Goal: Use online tool/utility: Utilize a website feature to perform a specific function

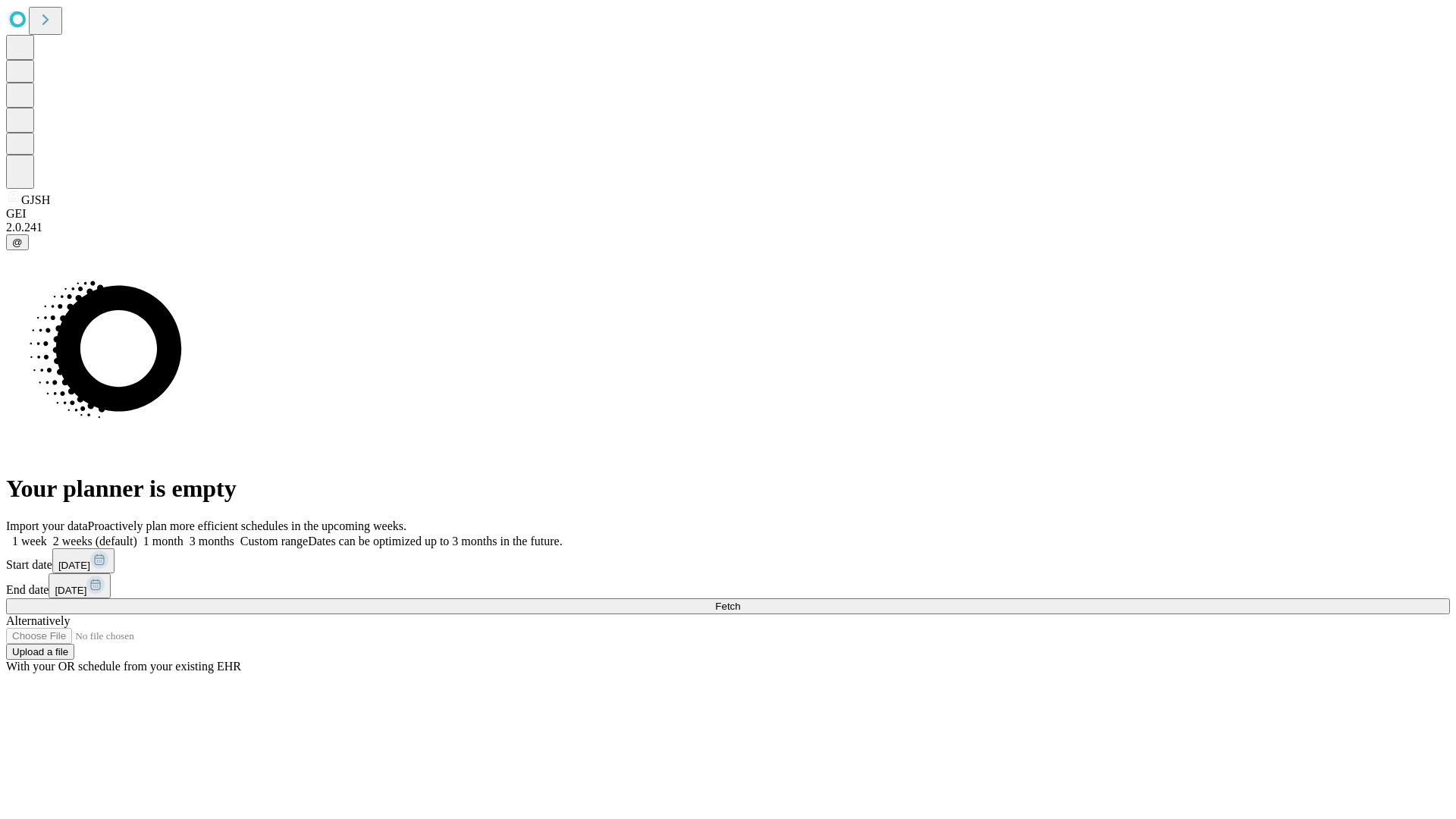
click at [740, 601] on span "Fetch" at bounding box center [727, 606] width 25 height 11
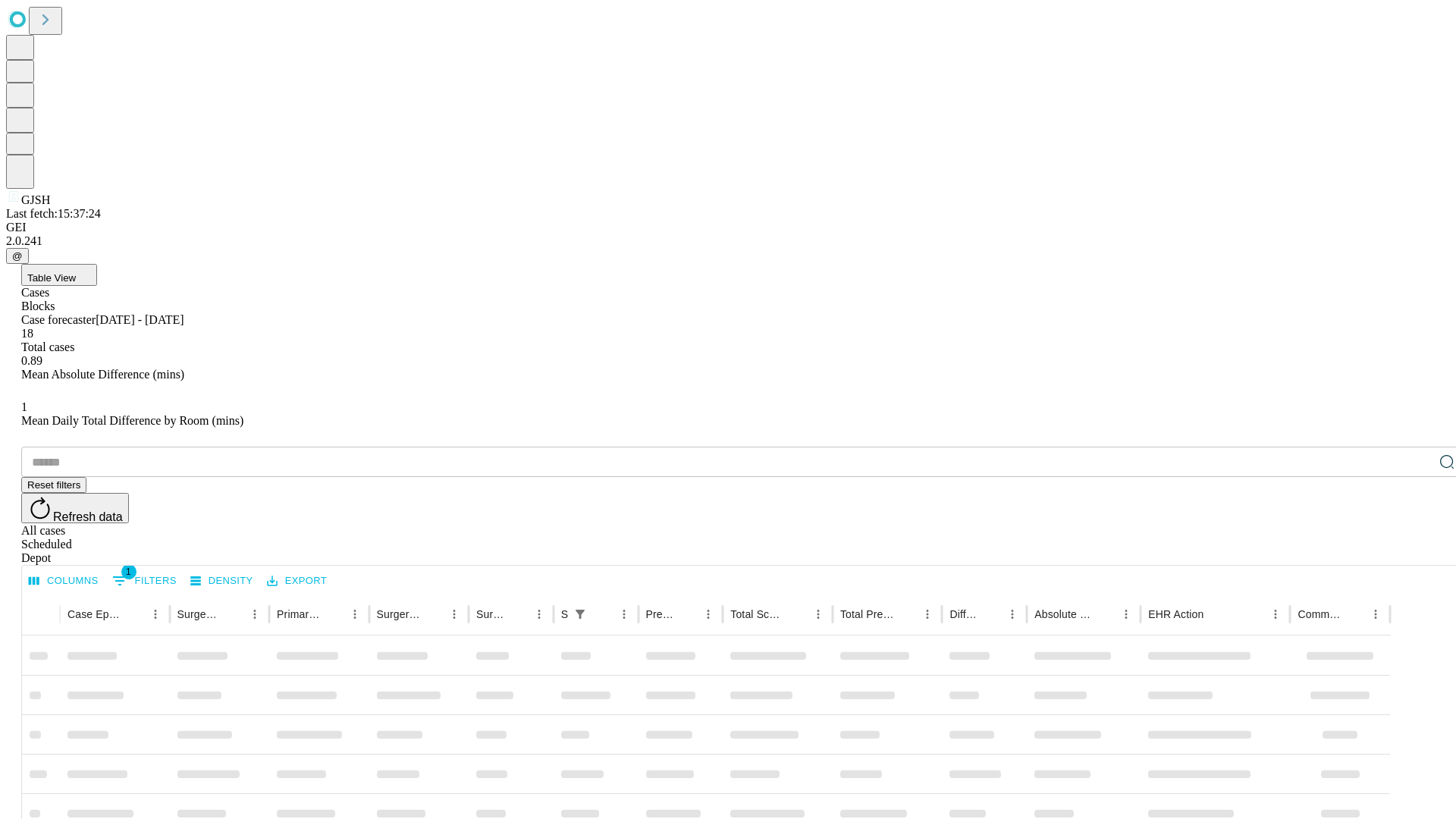
click at [76, 273] on span "Table View" at bounding box center [51, 278] width 48 height 11
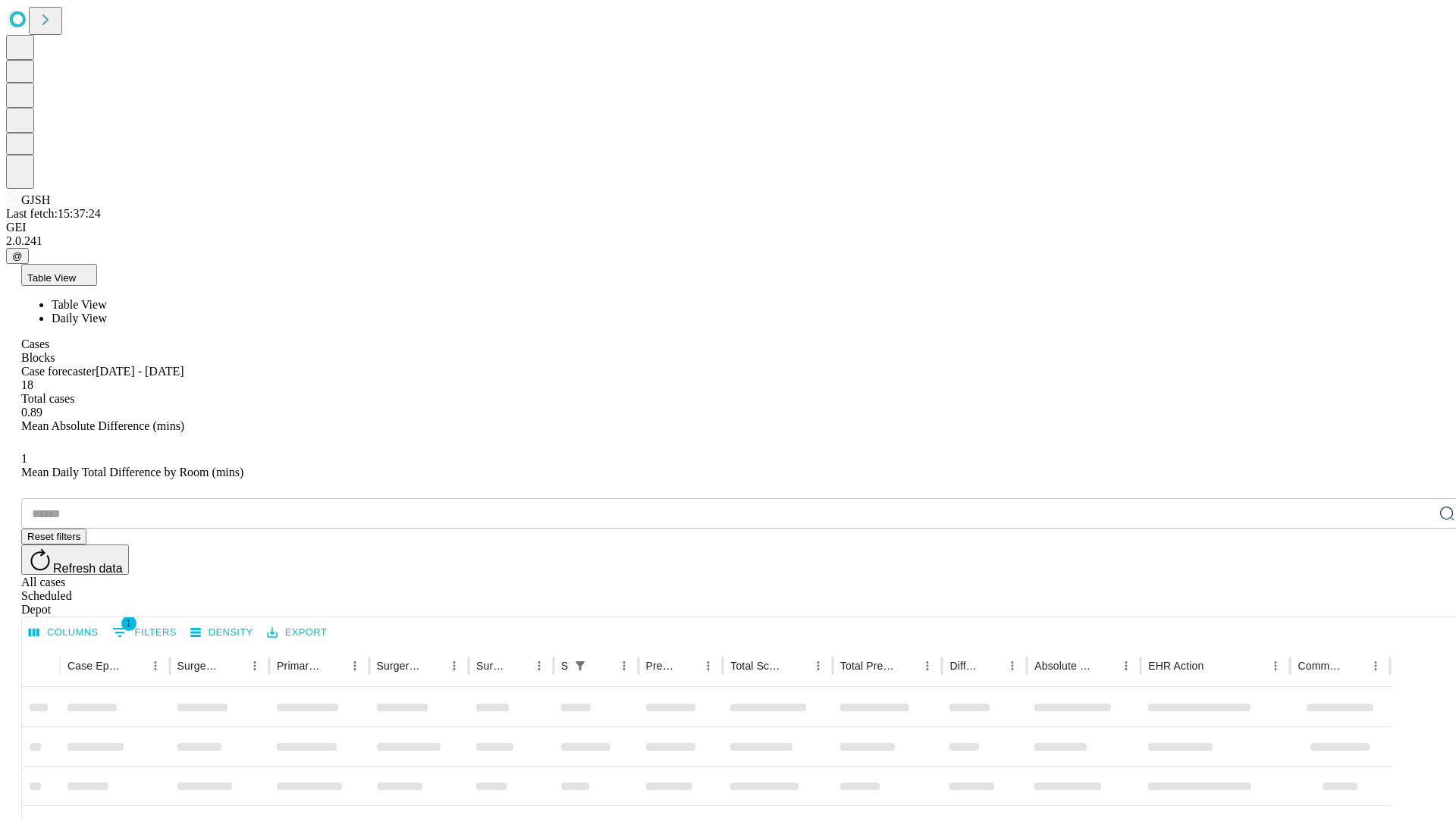
click at [107, 311] on span "Daily View" at bounding box center [79, 318] width 55 height 13
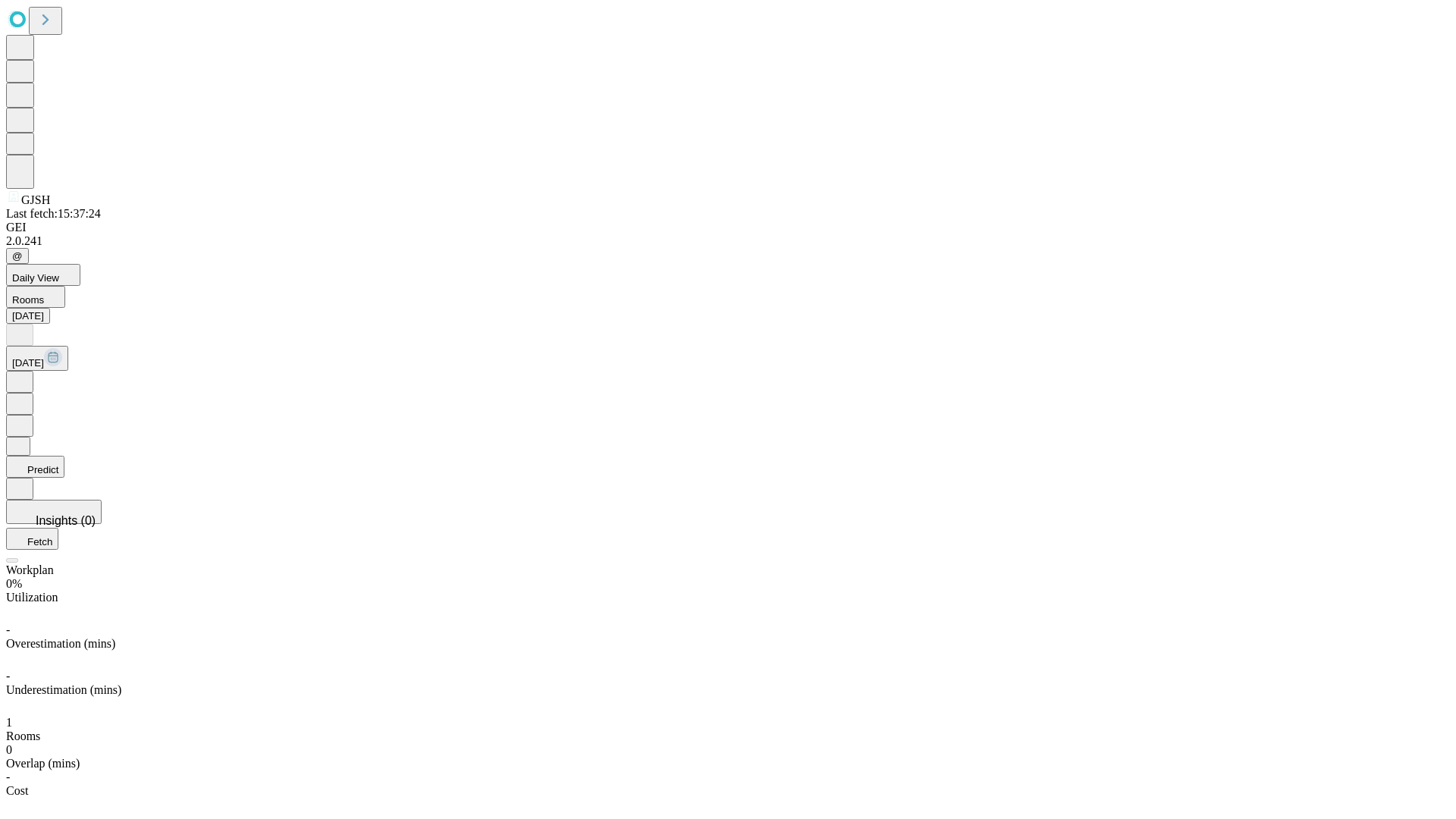
click at [64, 456] on button "Predict" at bounding box center [35, 466] width 58 height 22
